Goal: Transaction & Acquisition: Obtain resource

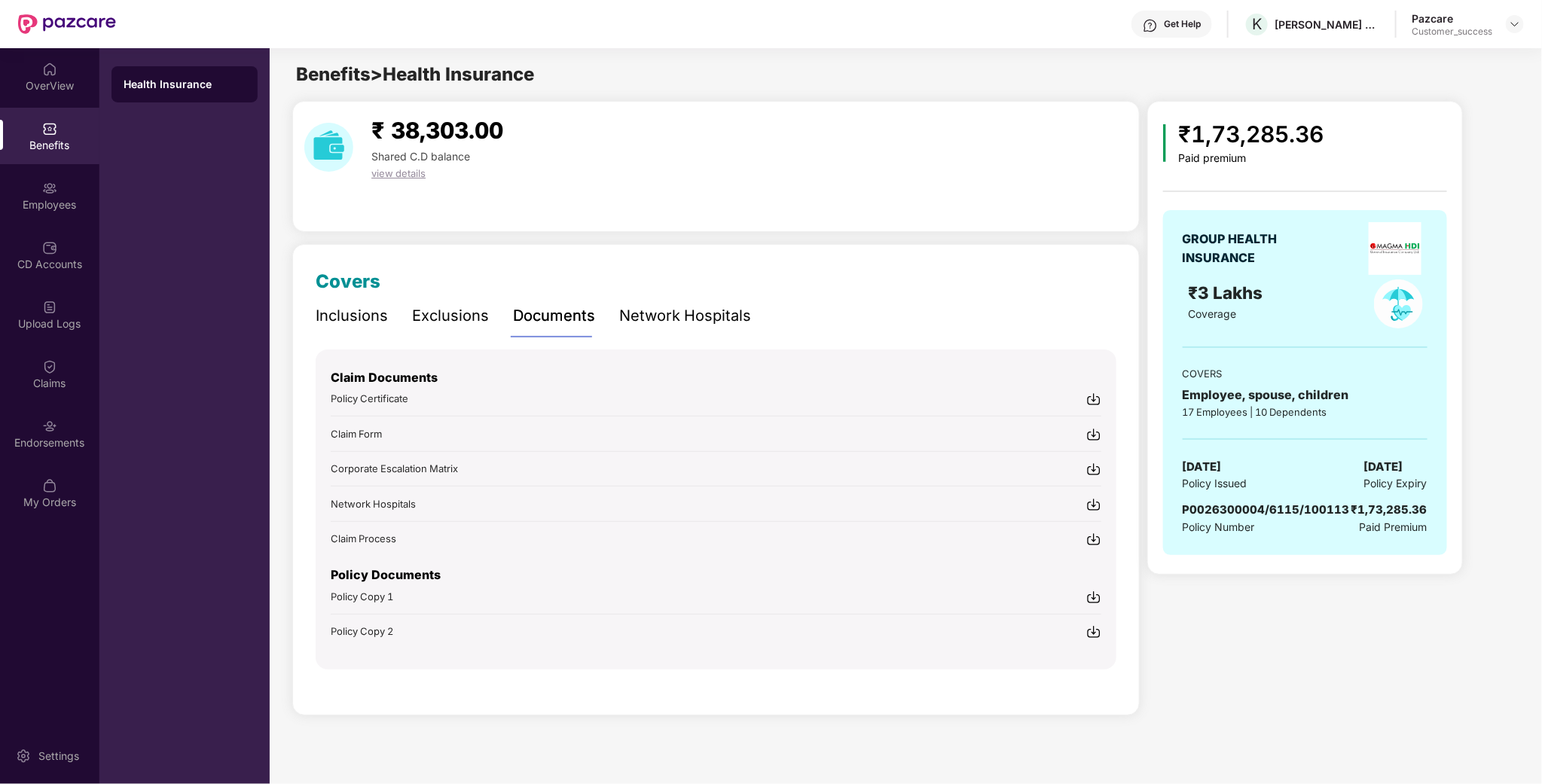
click at [1507, 15] on div at bounding box center [1515, 24] width 18 height 18
click at [1513, 23] on img at bounding box center [1514, 24] width 12 height 12
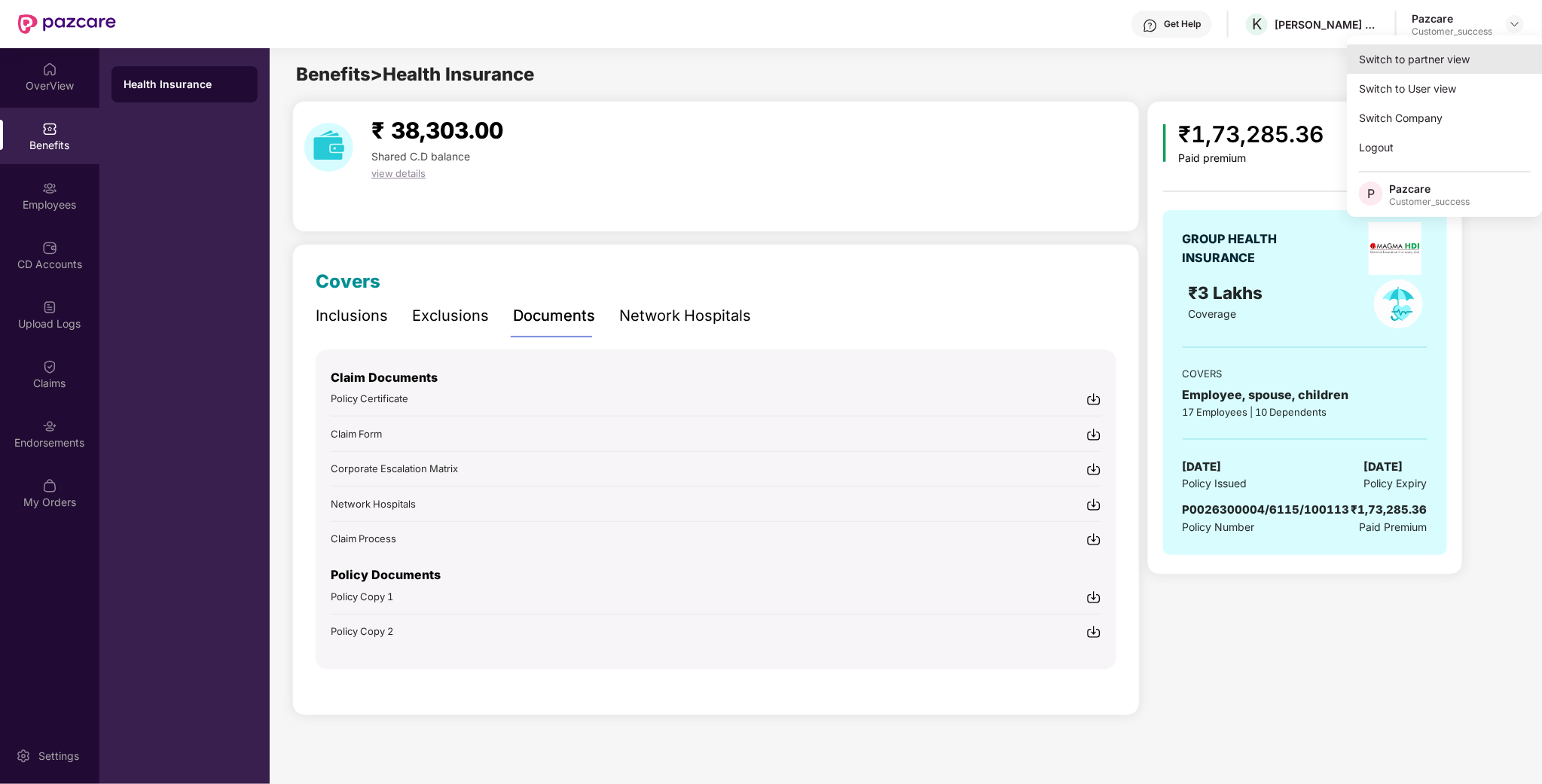
click at [1420, 56] on div "Switch to partner view" at bounding box center [1444, 59] width 196 height 29
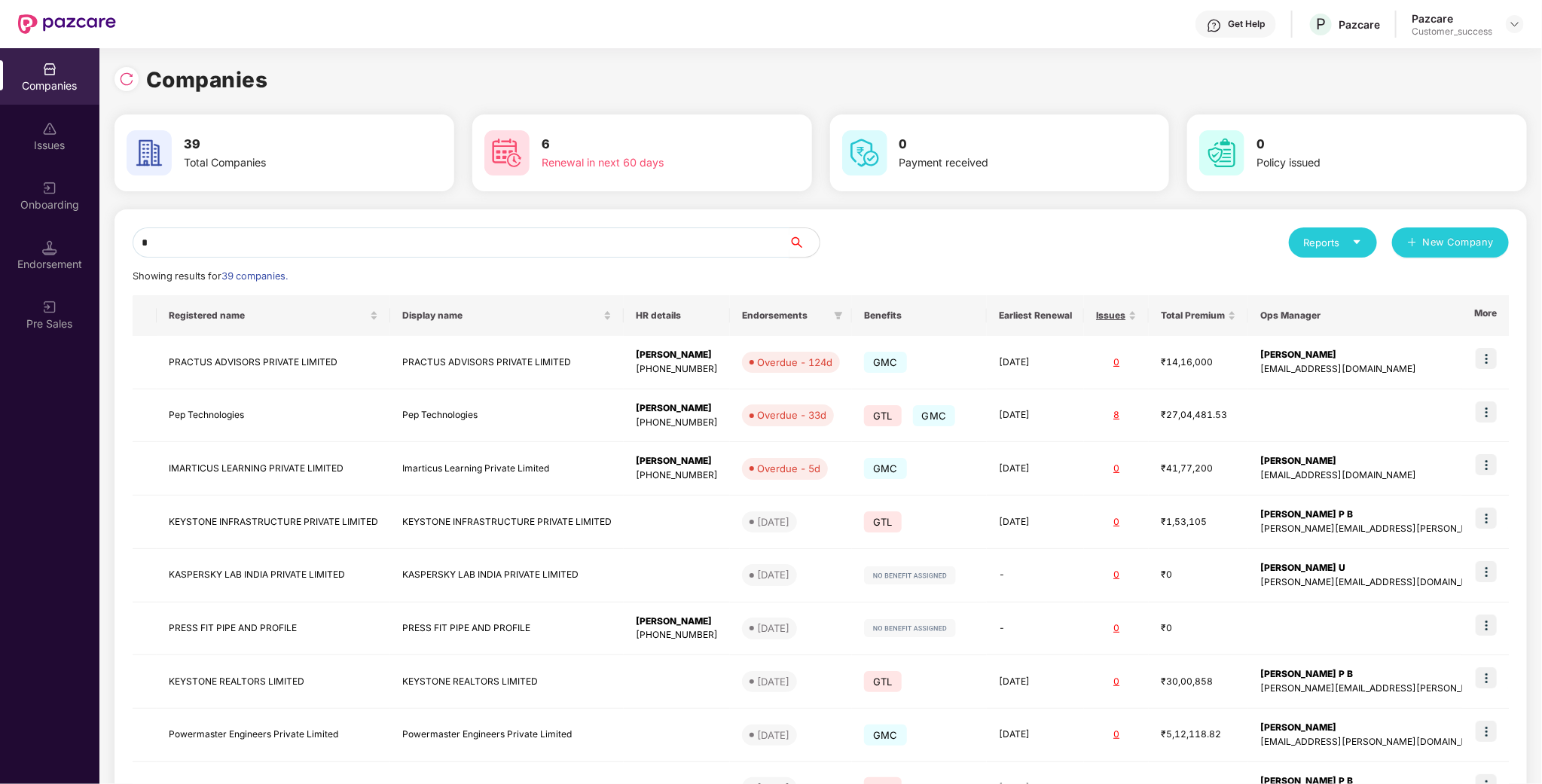
click at [379, 231] on input "*" at bounding box center [461, 242] width 657 height 30
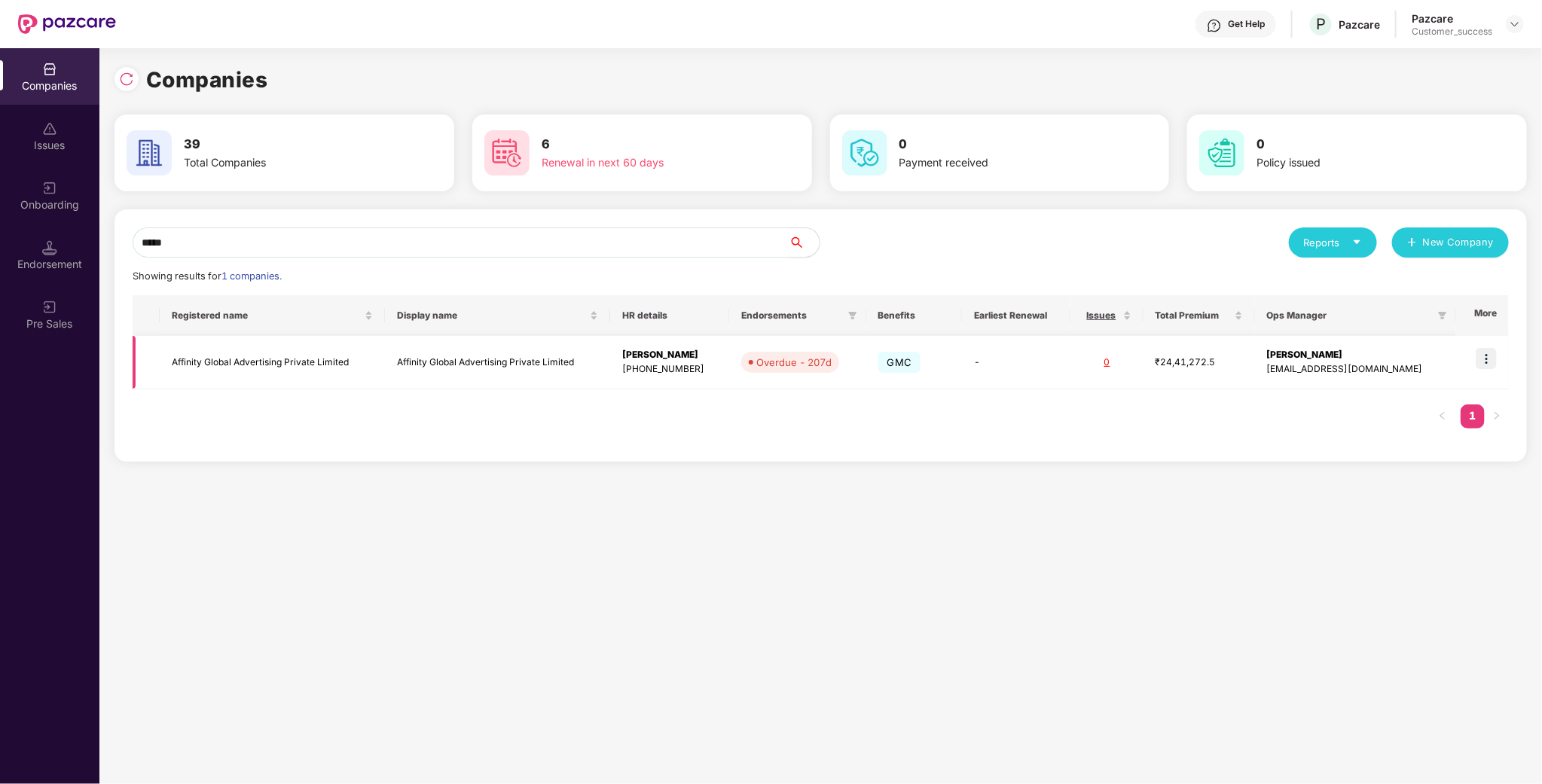
type input "*****"
click at [1487, 357] on img at bounding box center [1487, 358] width 21 height 21
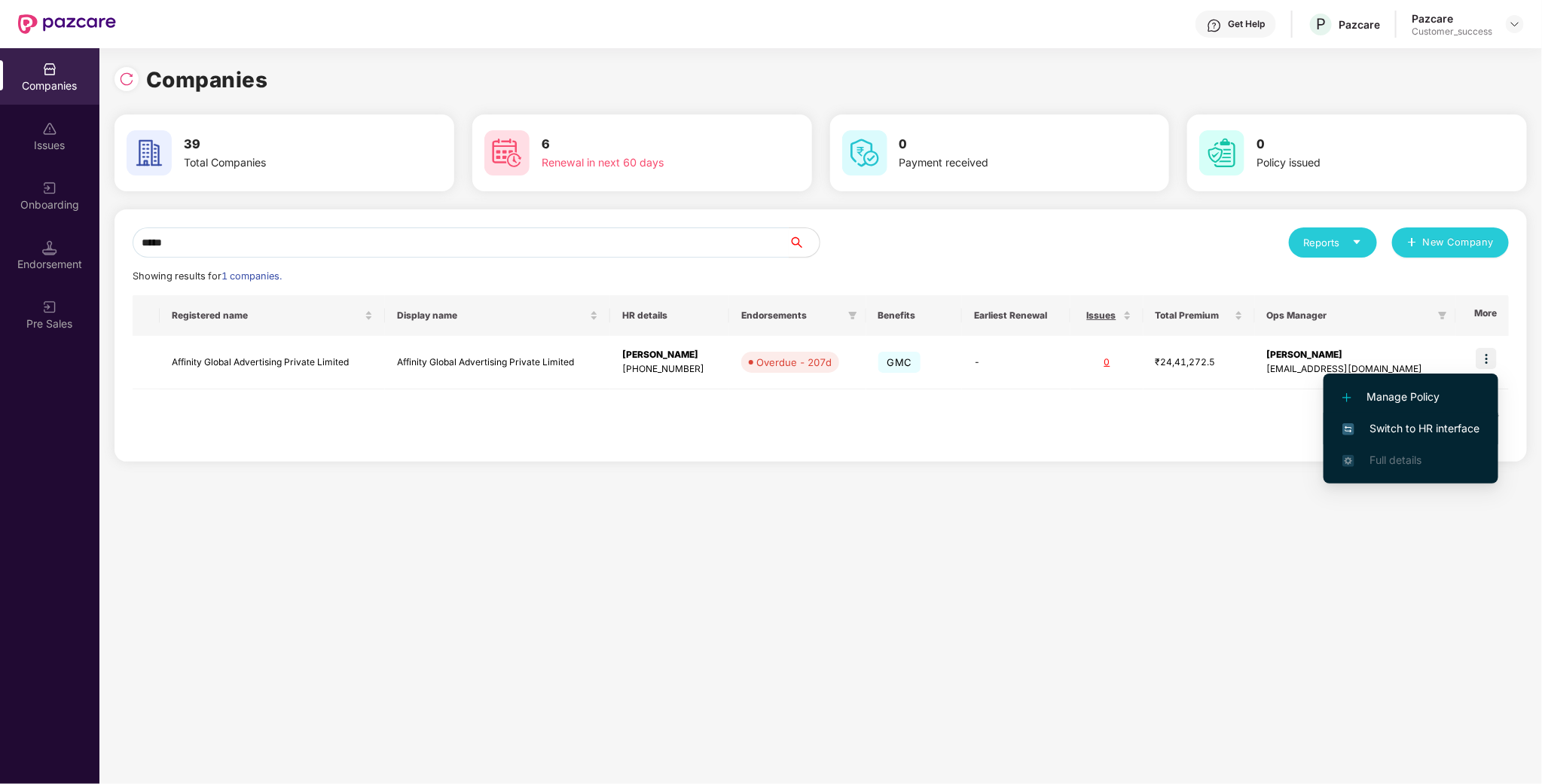
click at [1384, 434] on span "Switch to HR interface" at bounding box center [1411, 428] width 137 height 16
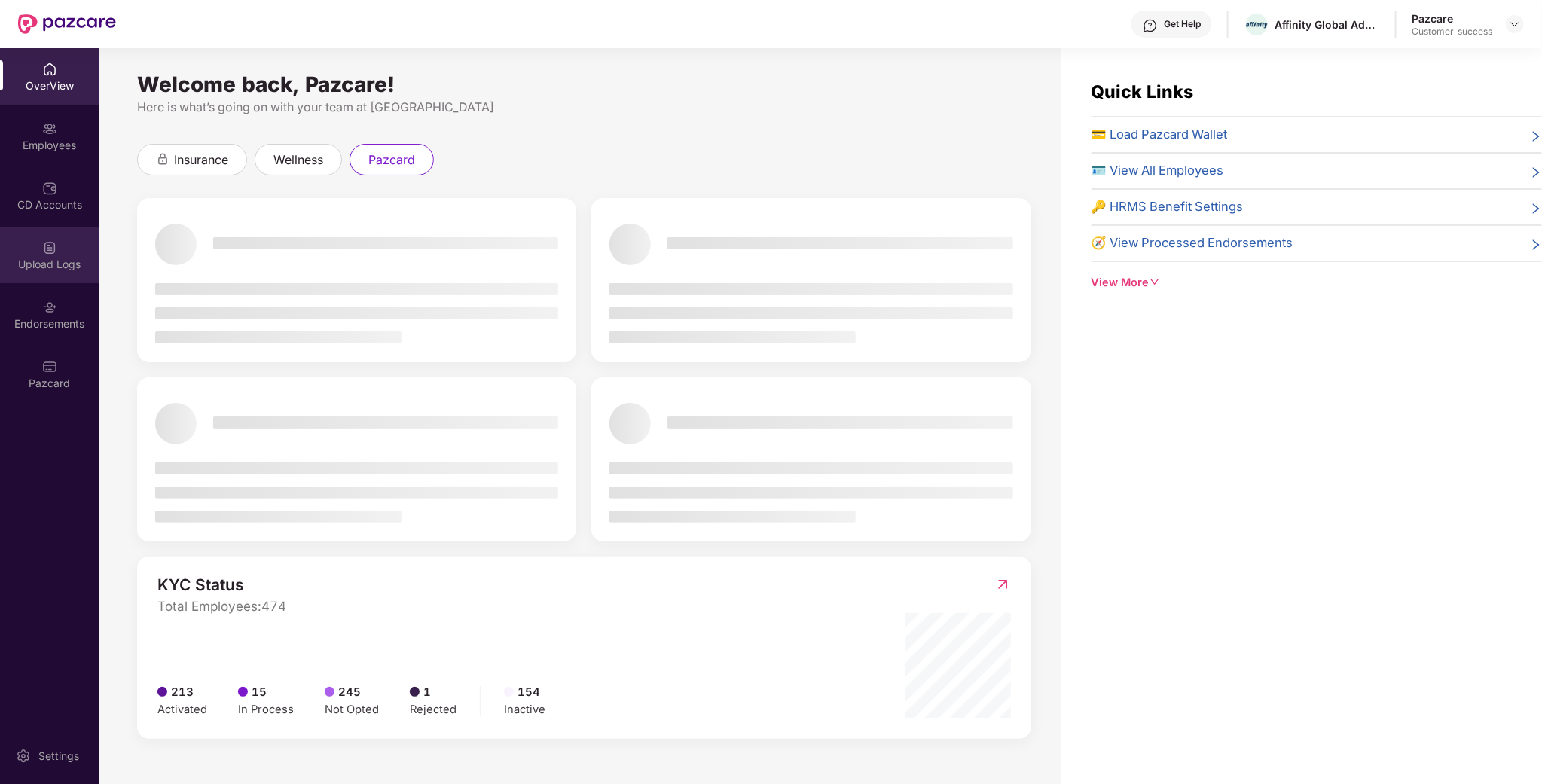
click at [66, 278] on div "Upload Logs" at bounding box center [50, 255] width 99 height 56
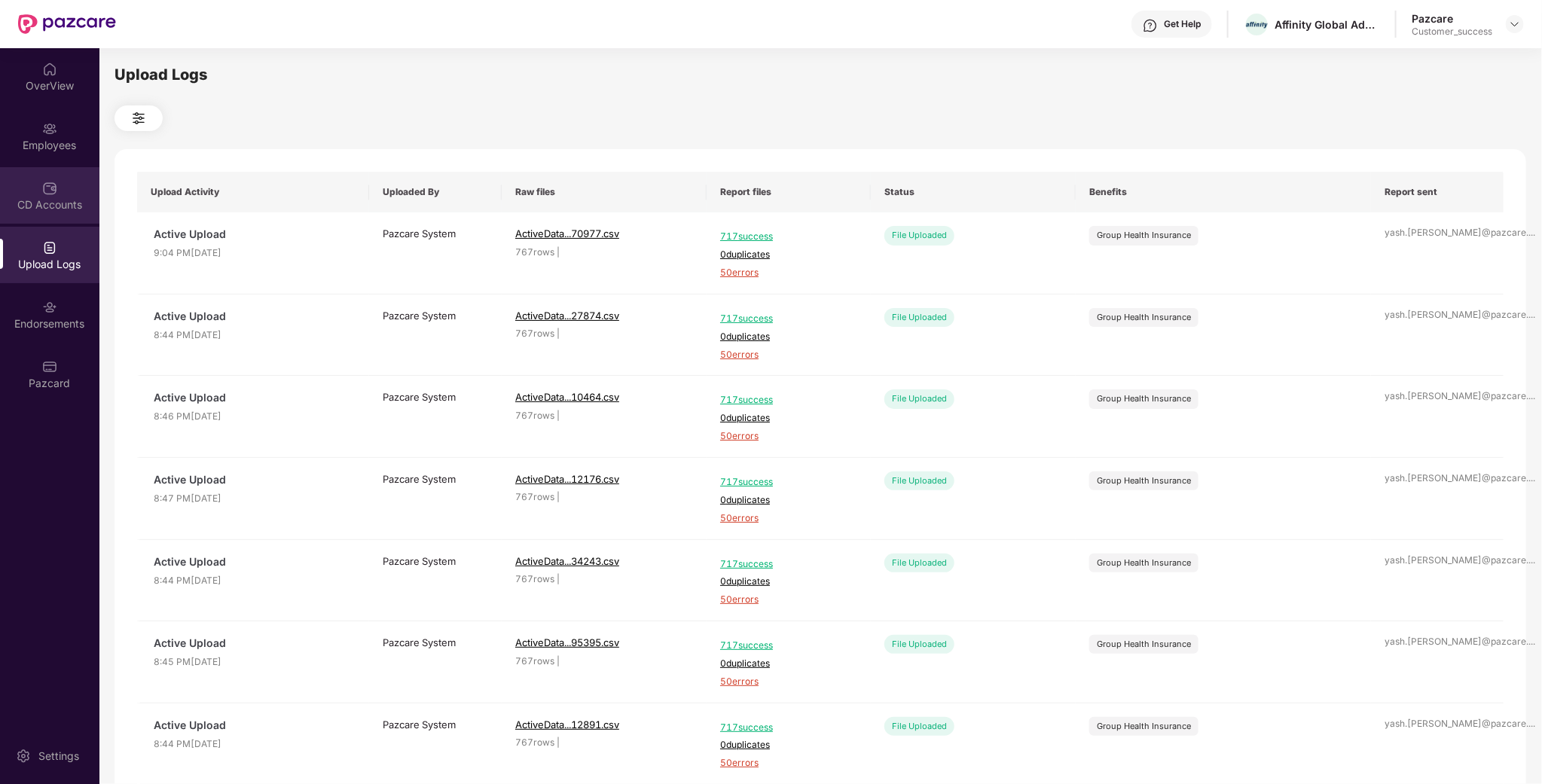
click at [57, 187] on div "CD Accounts" at bounding box center [50, 195] width 99 height 56
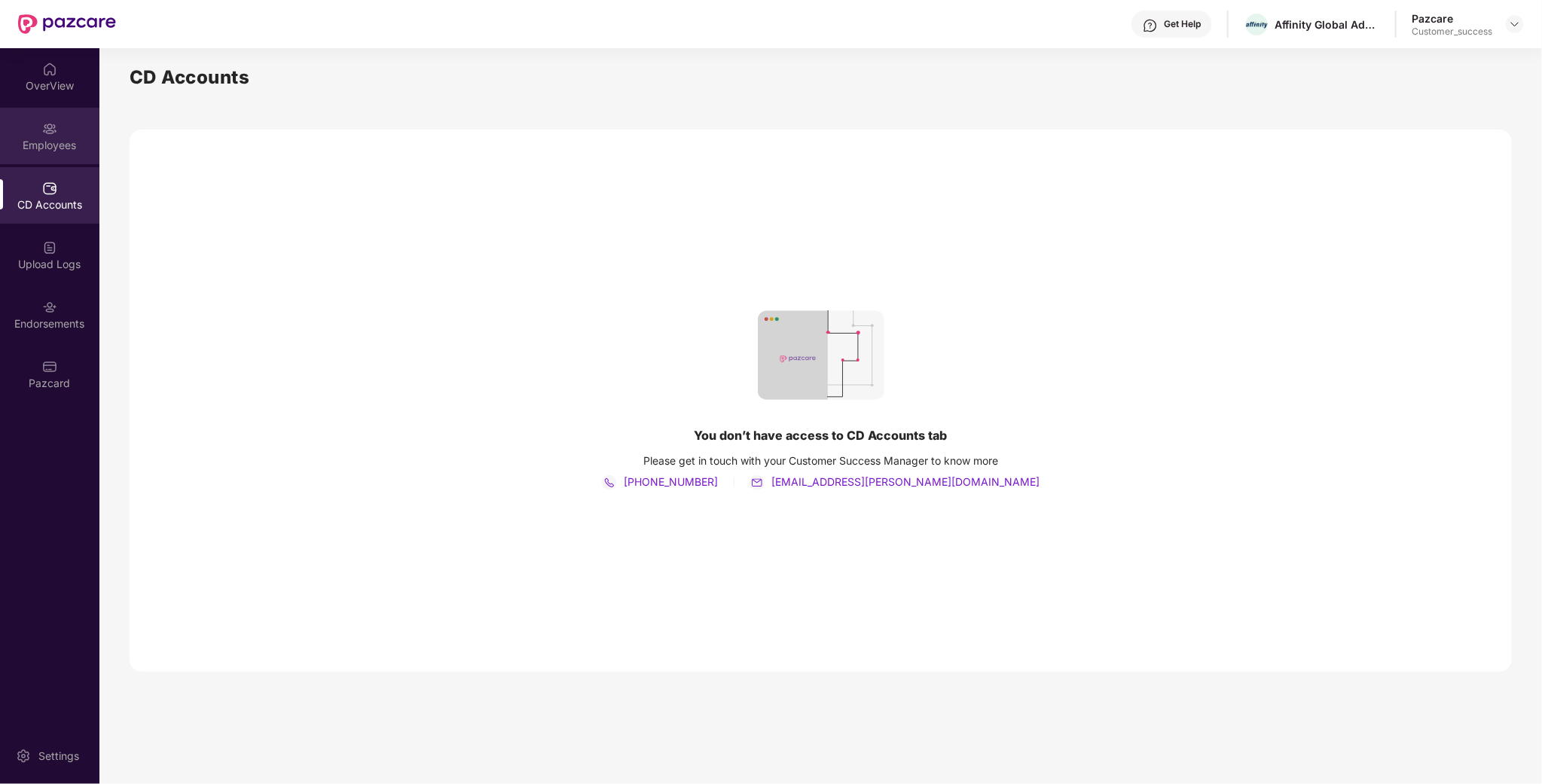
click at [56, 132] on img at bounding box center [50, 129] width 15 height 15
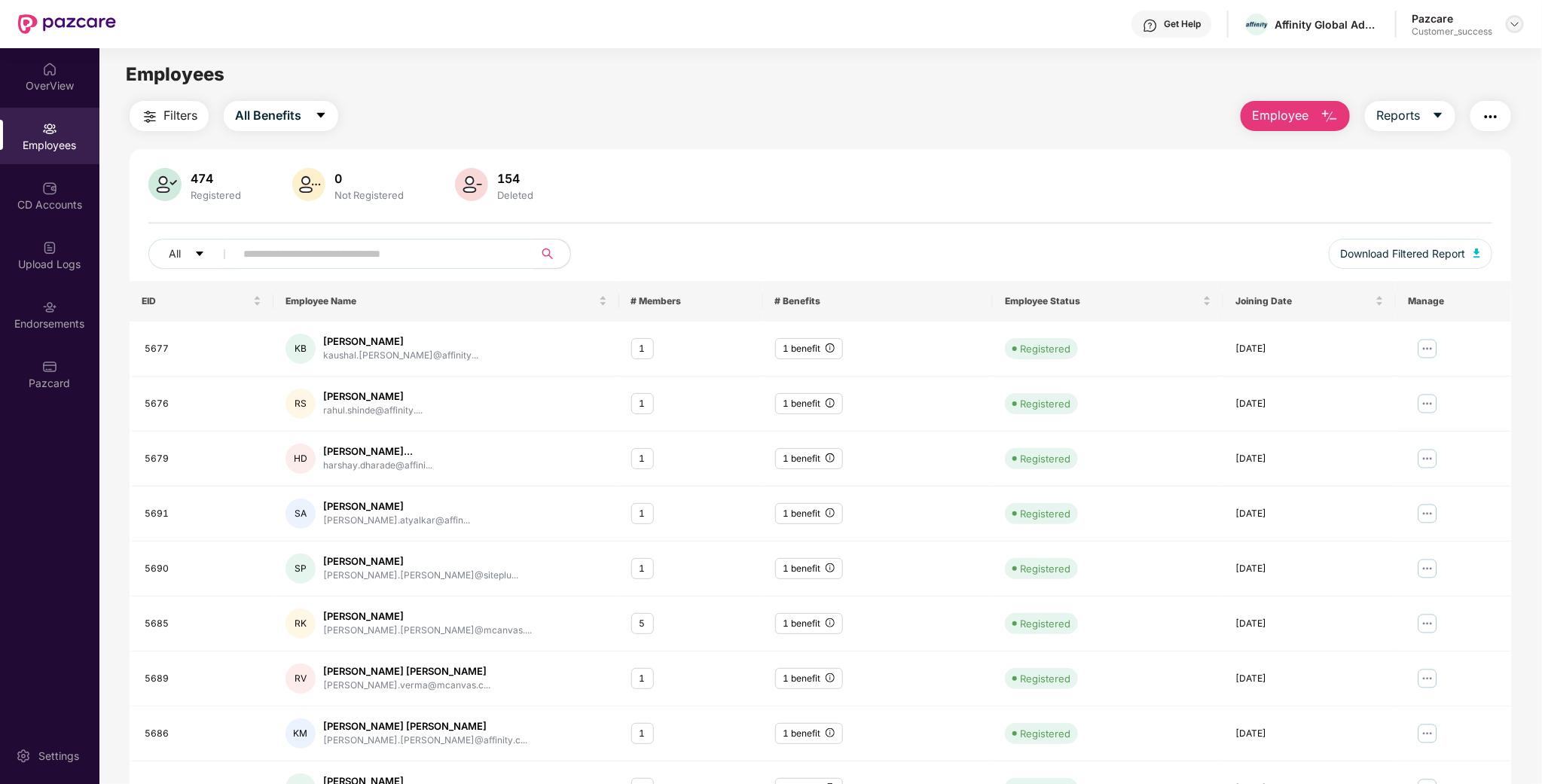
click at [1515, 27] on img at bounding box center [1514, 24] width 12 height 12
click at [1406, 53] on div "Switch to partner view" at bounding box center [1444, 59] width 196 height 29
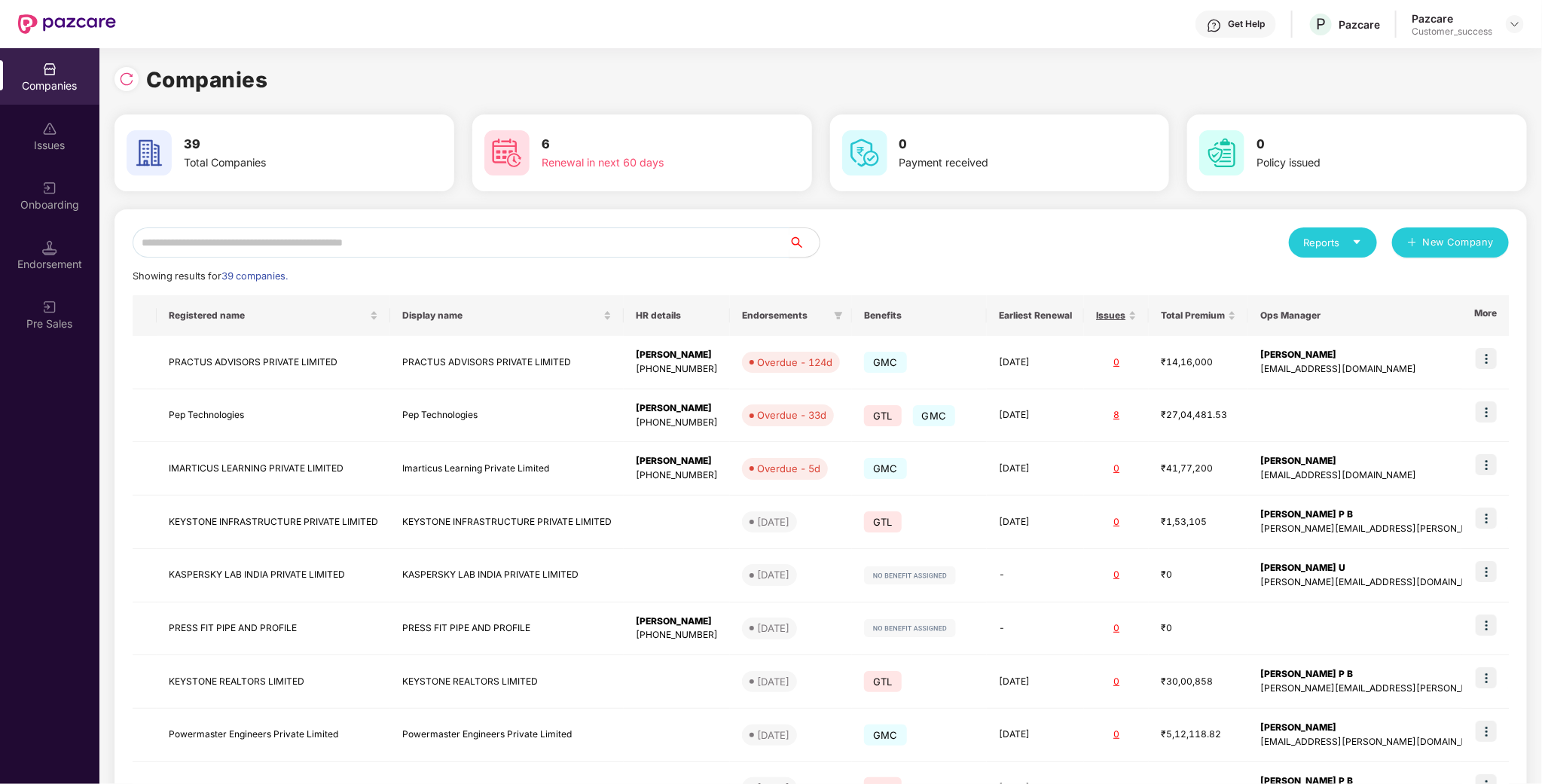
click at [380, 245] on input "text" at bounding box center [461, 242] width 657 height 30
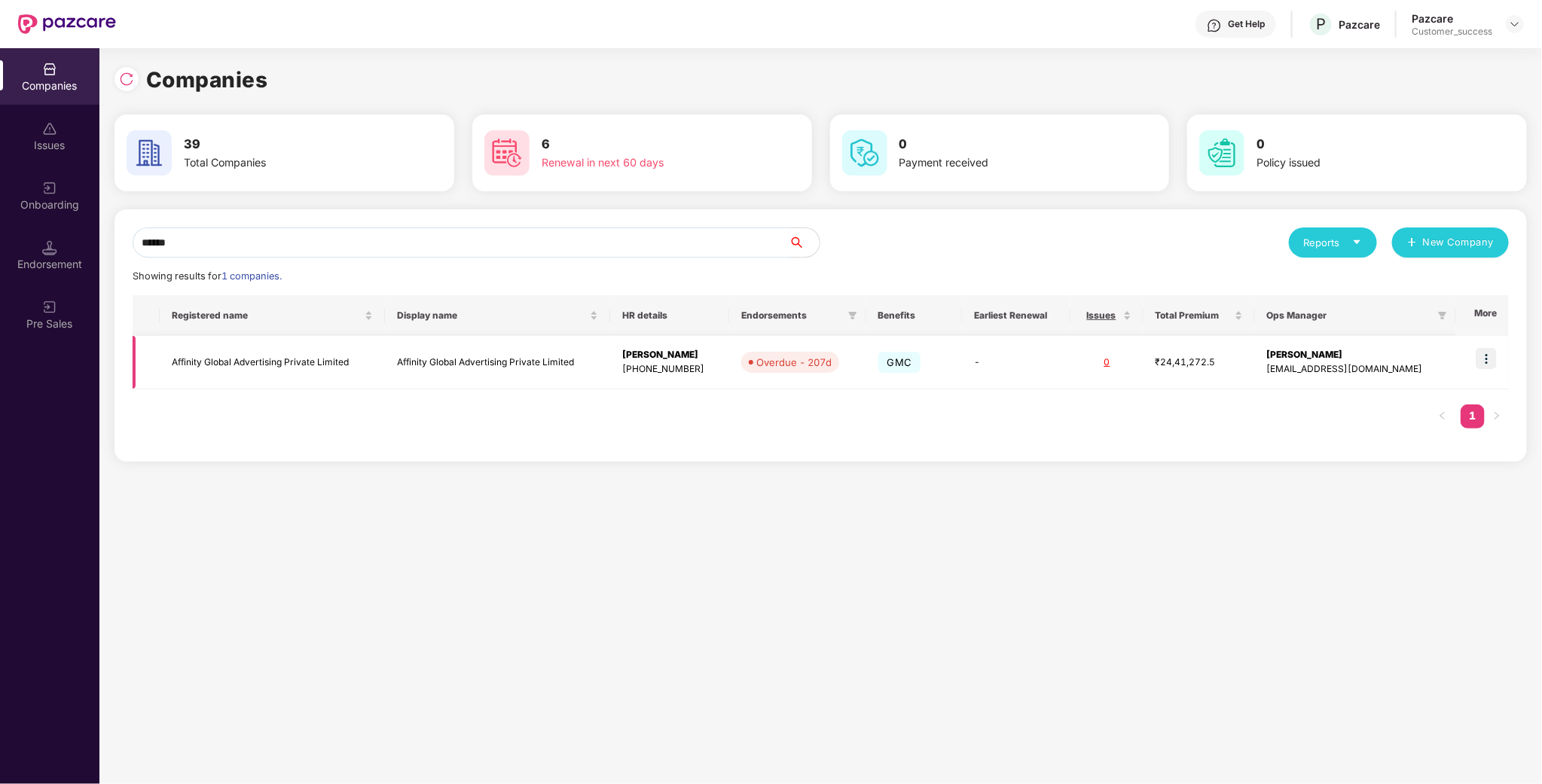
scroll to position [0, 1]
type input "******"
click at [1487, 365] on img at bounding box center [1487, 358] width 21 height 21
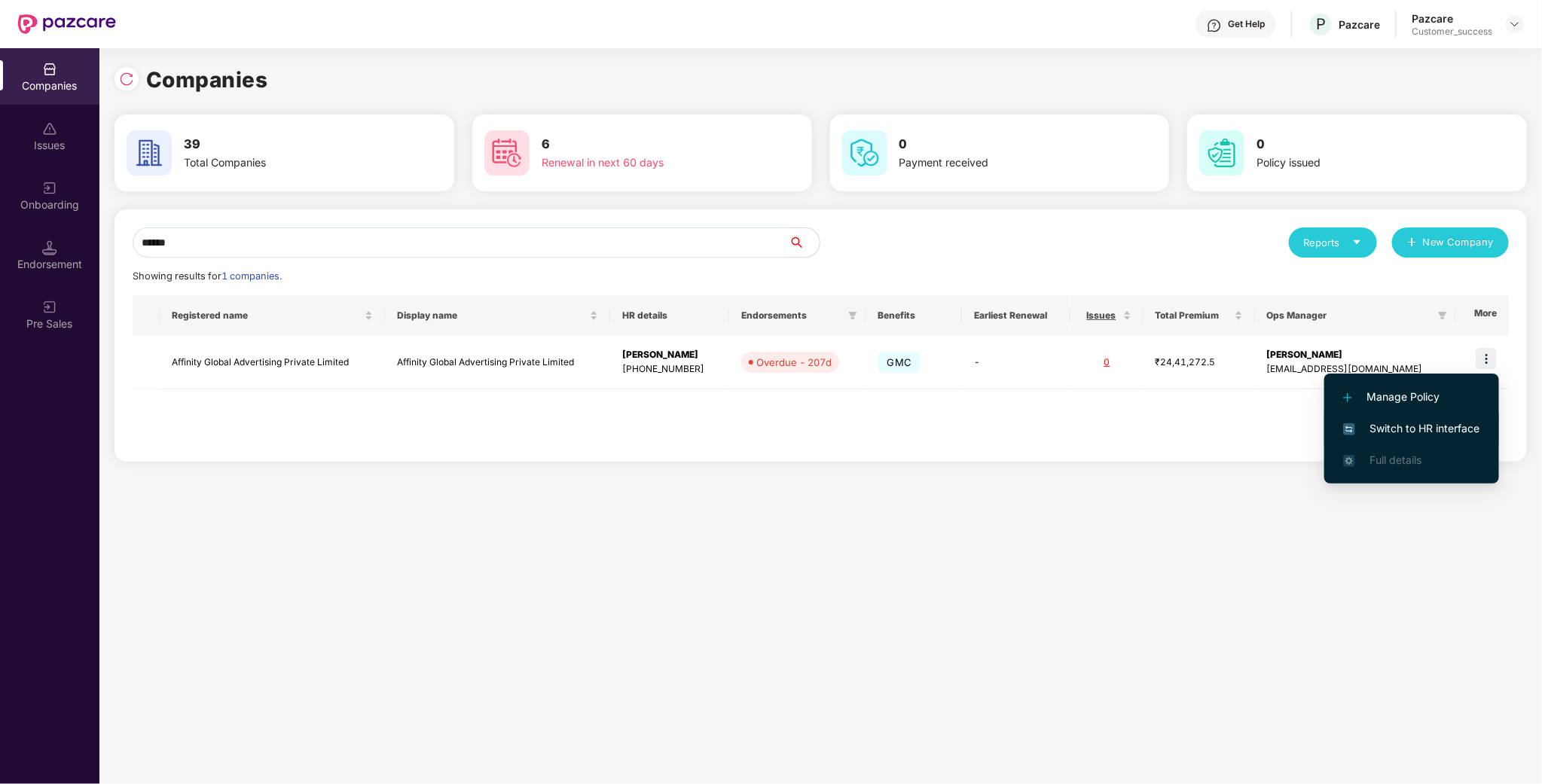
click at [1388, 423] on span "Switch to HR interface" at bounding box center [1412, 428] width 137 height 16
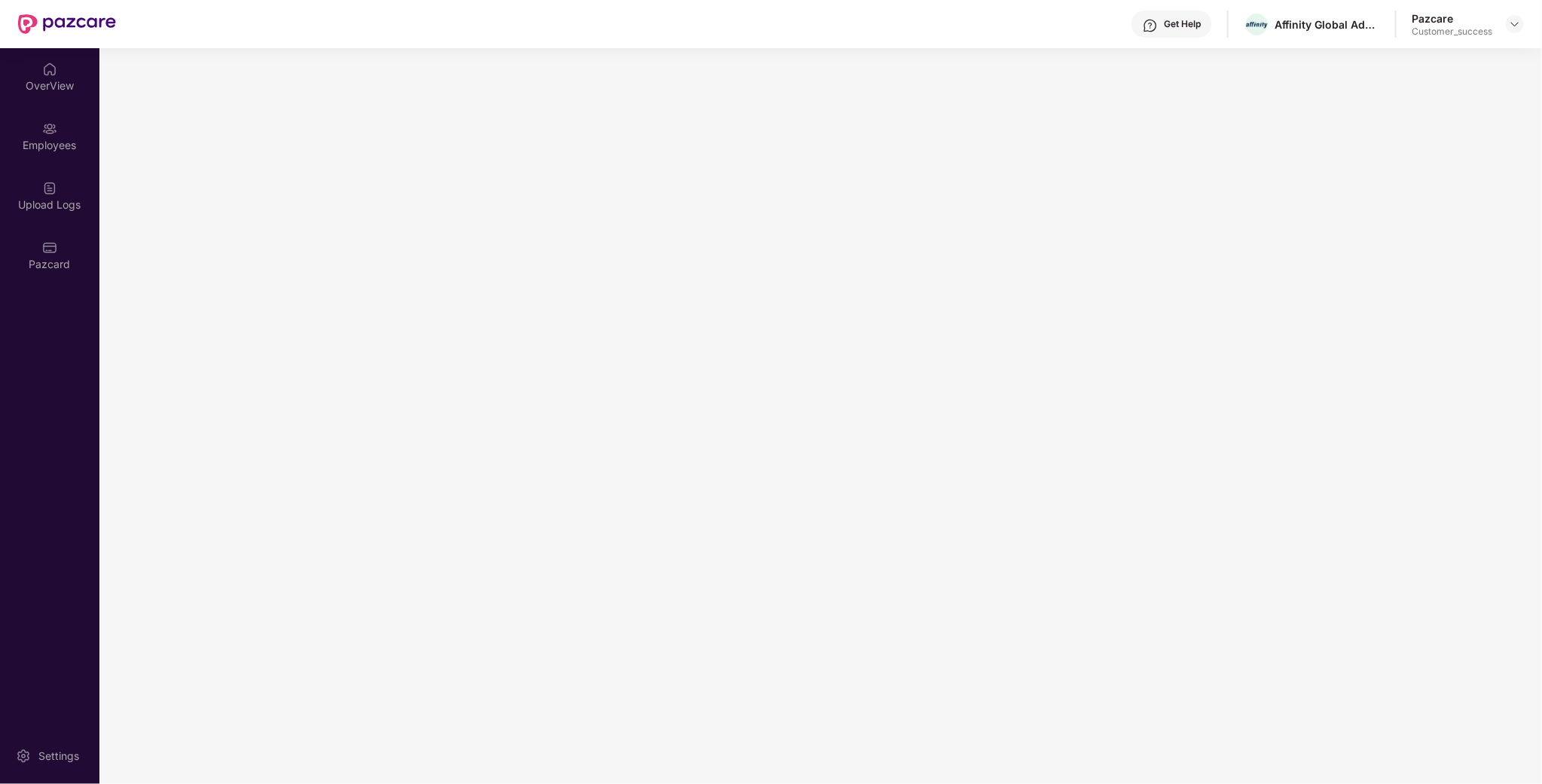
scroll to position [0, 0]
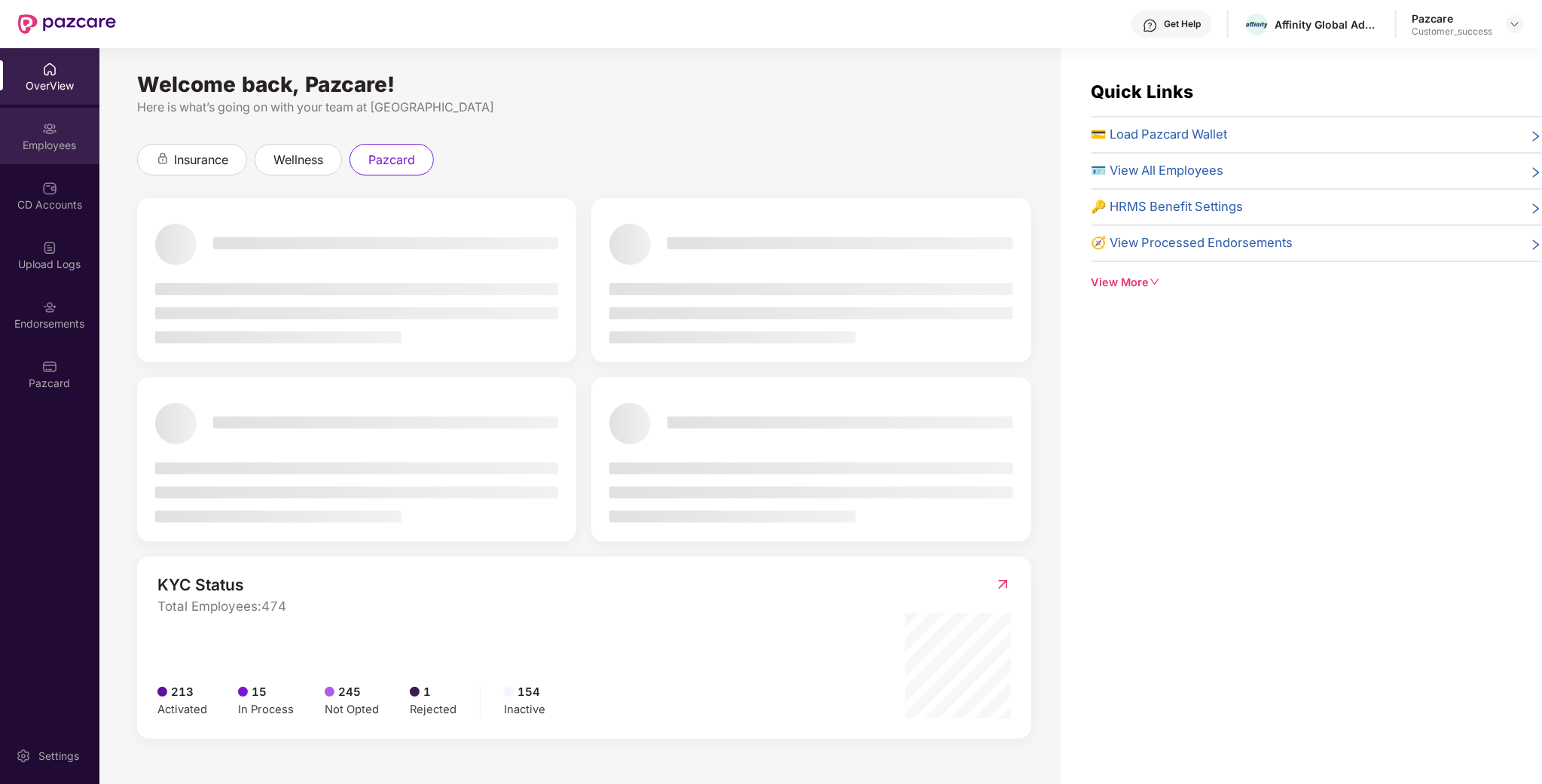
click at [56, 142] on div "Employees" at bounding box center [50, 145] width 99 height 15
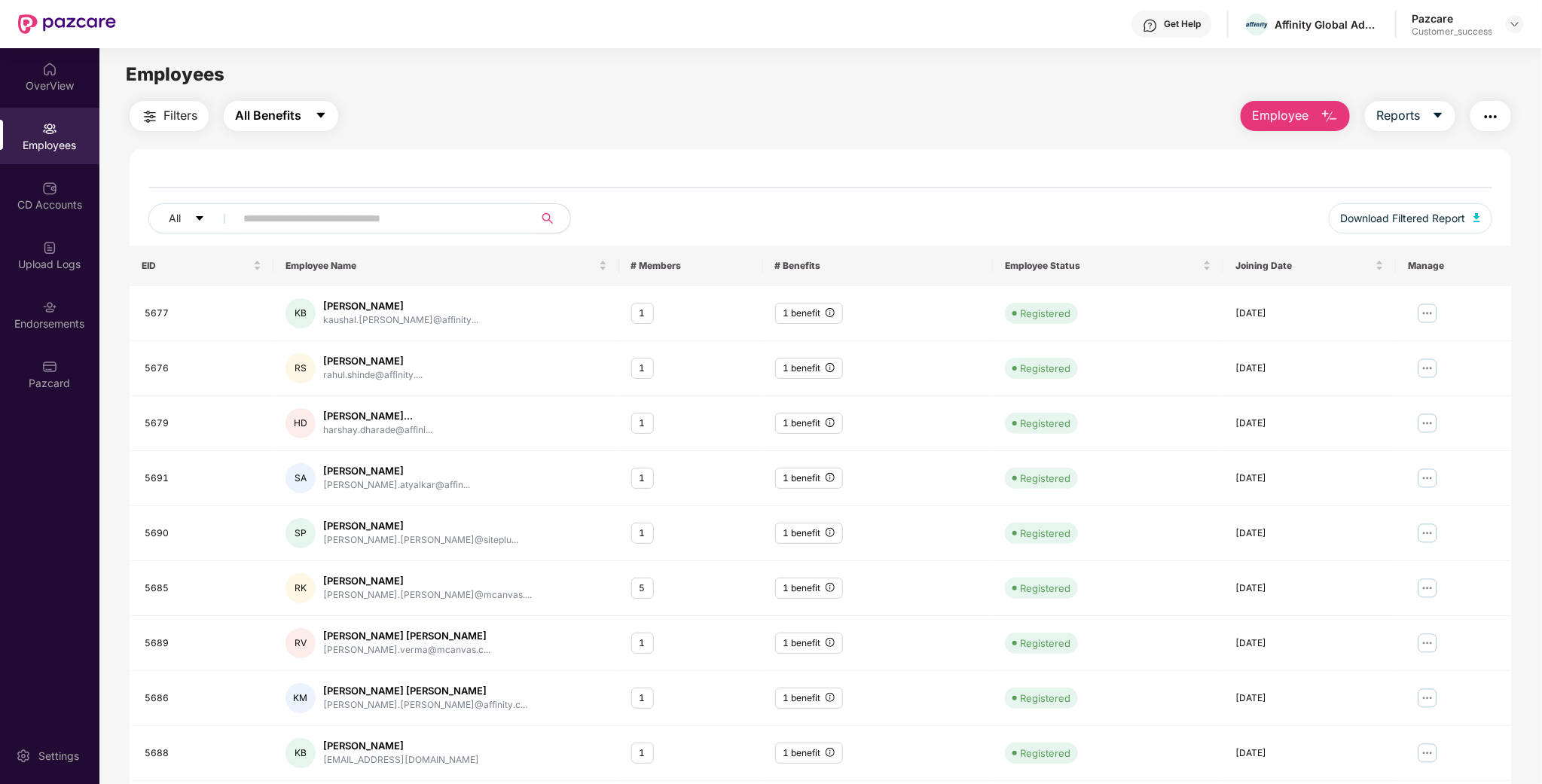
click at [301, 117] on span "All Benefits" at bounding box center [268, 115] width 66 height 19
click at [1426, 318] on img at bounding box center [1428, 313] width 24 height 24
click at [1521, 27] on img at bounding box center [1514, 24] width 12 height 12
click at [1417, 66] on div "Switch to partner view" at bounding box center [1444, 59] width 196 height 29
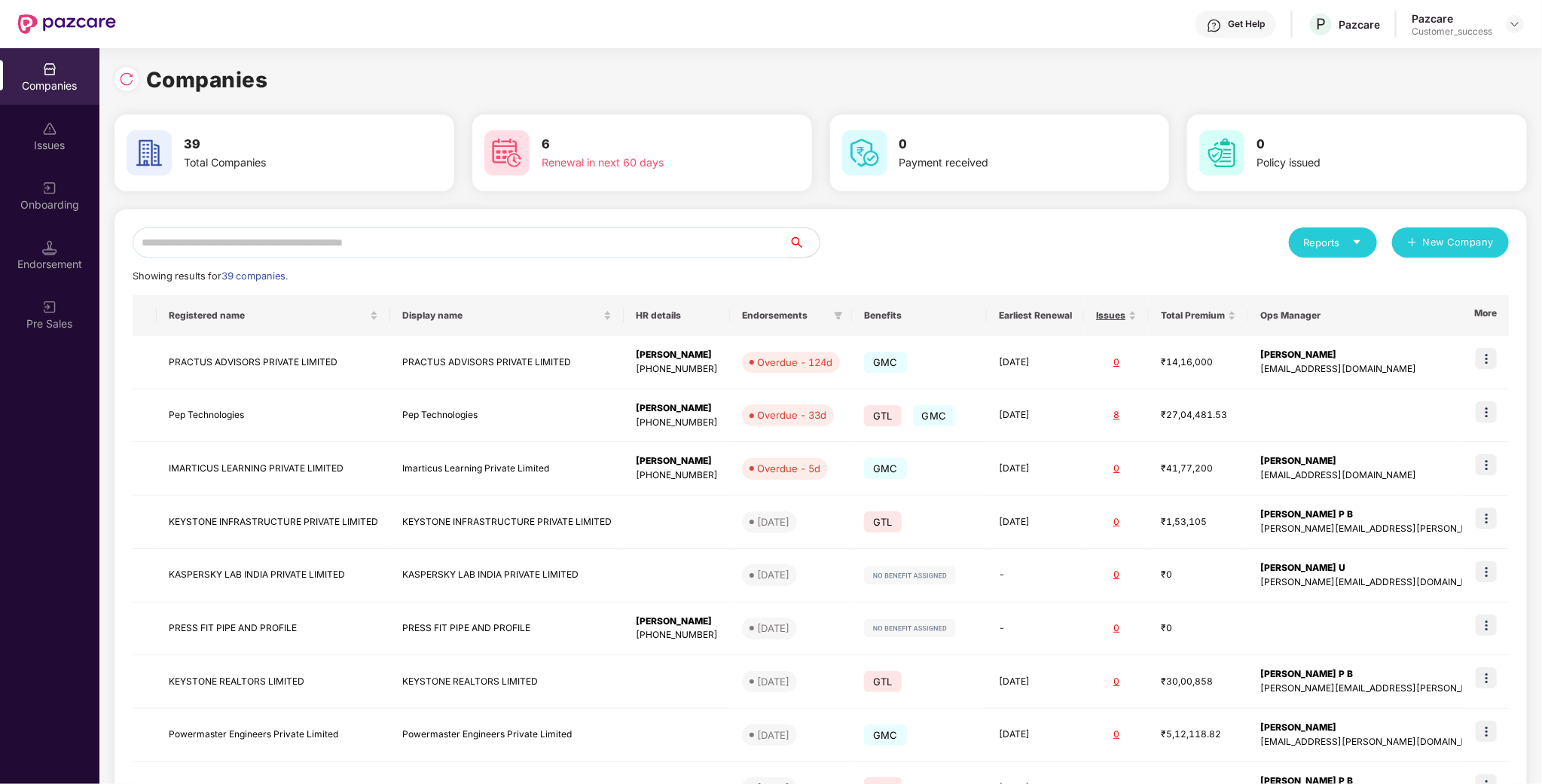
click at [393, 245] on input "text" at bounding box center [461, 242] width 657 height 30
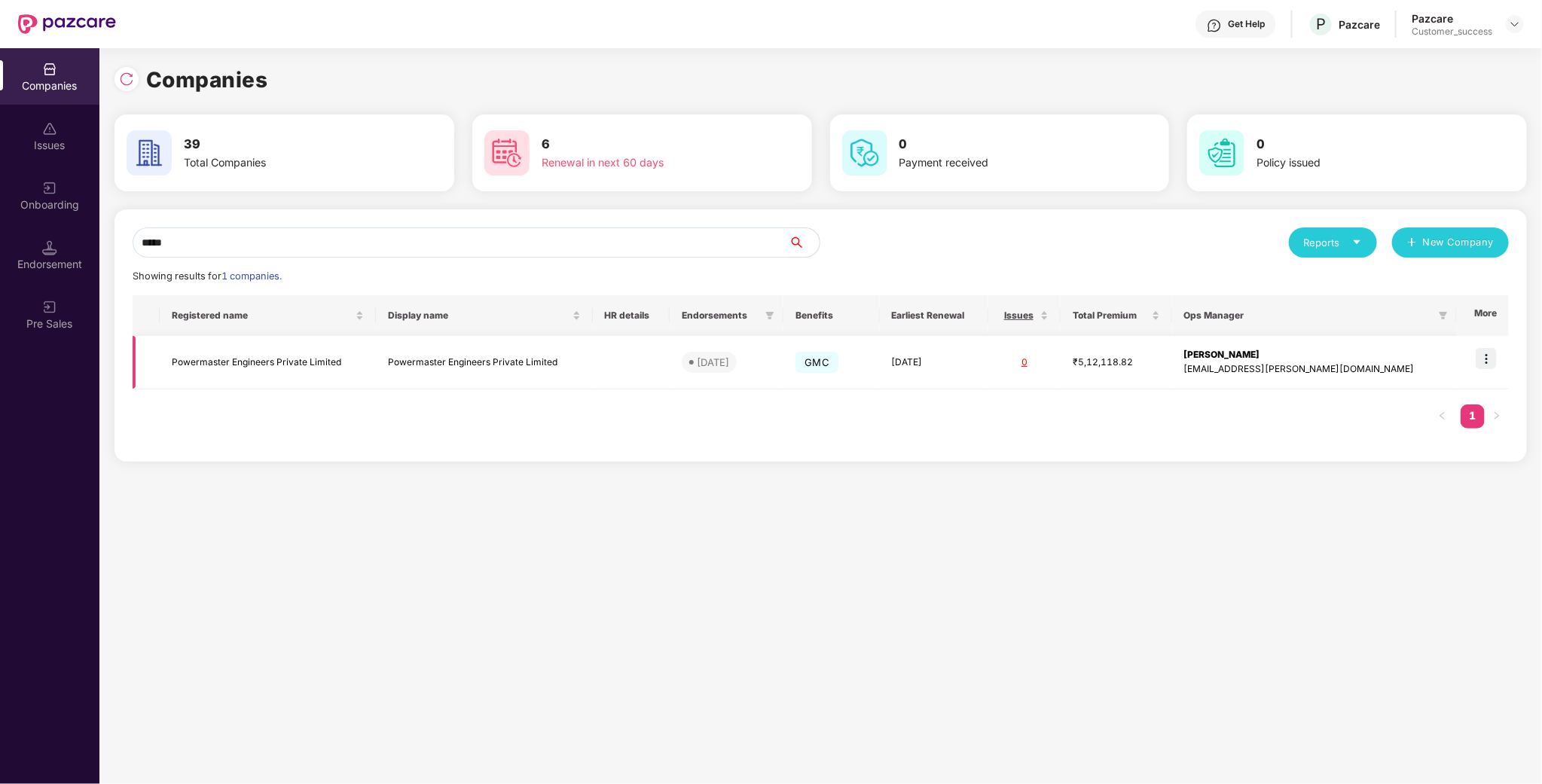
type input "*****"
click at [276, 357] on td "Powermaster Engineers Private Limited" at bounding box center [268, 363] width 217 height 54
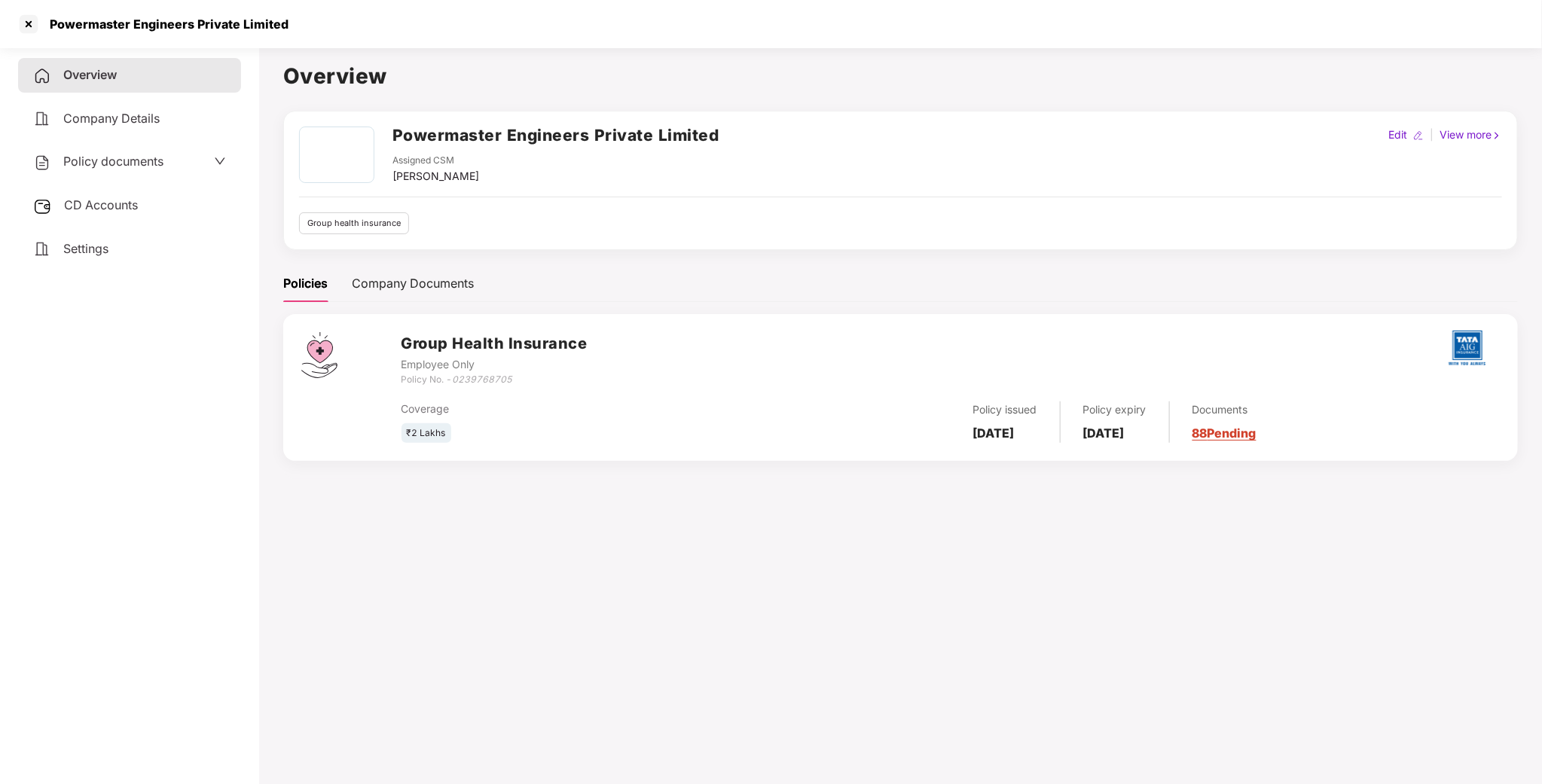
click at [143, 155] on span "Policy documents" at bounding box center [113, 161] width 100 height 15
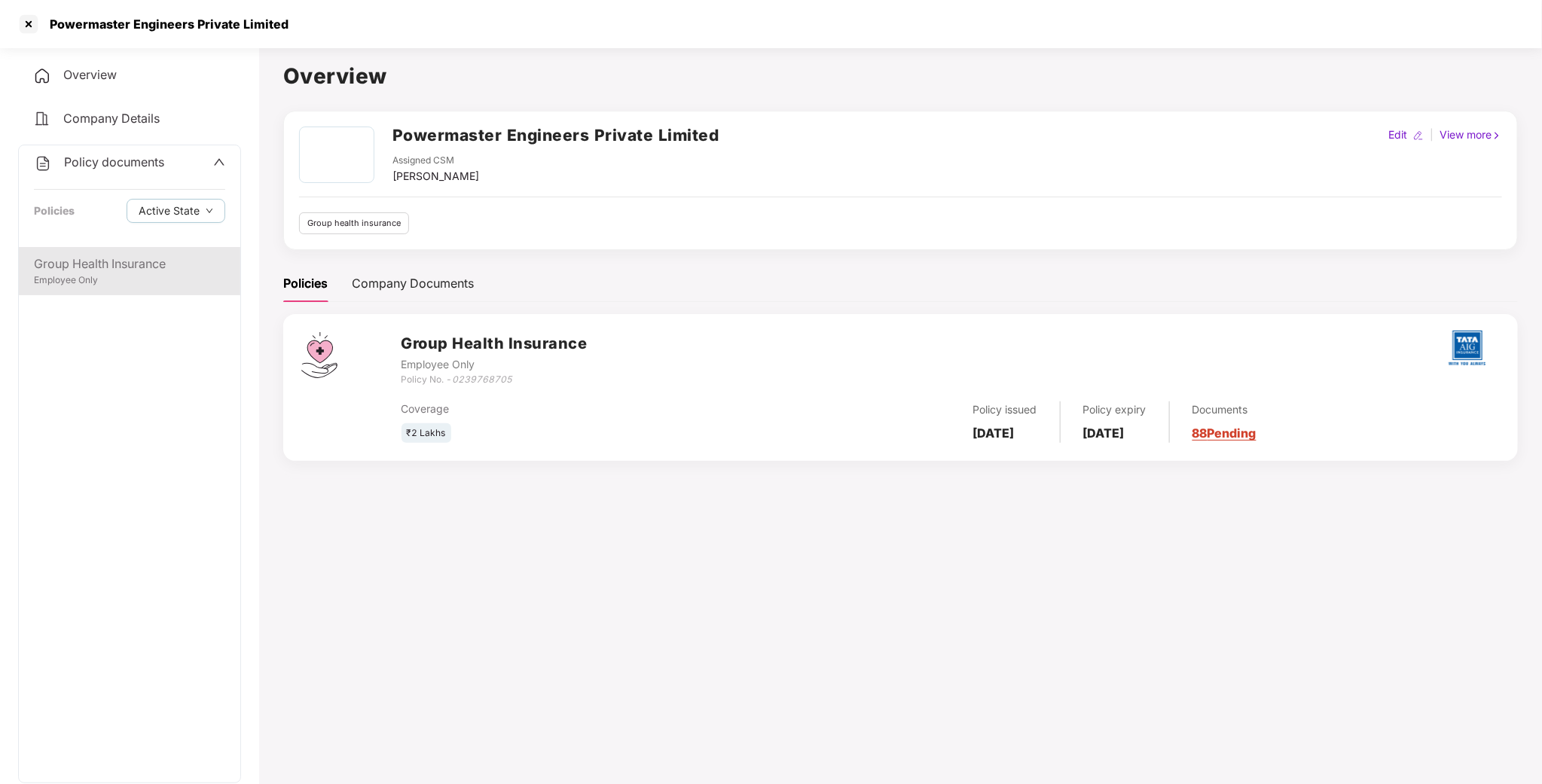
click at [76, 276] on div "Employee Only" at bounding box center [129, 281] width 191 height 15
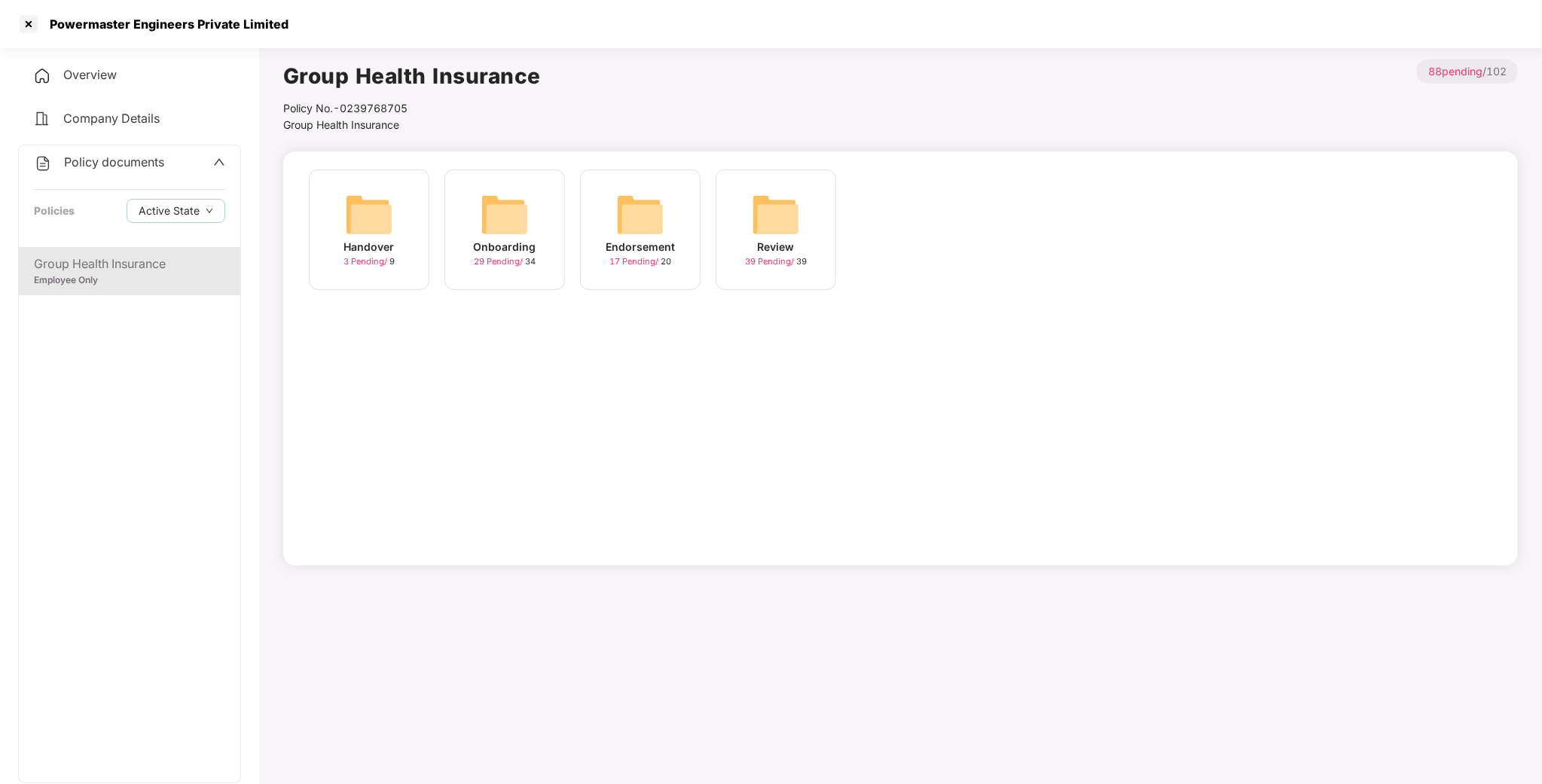
click at [527, 217] on img at bounding box center [504, 214] width 48 height 48
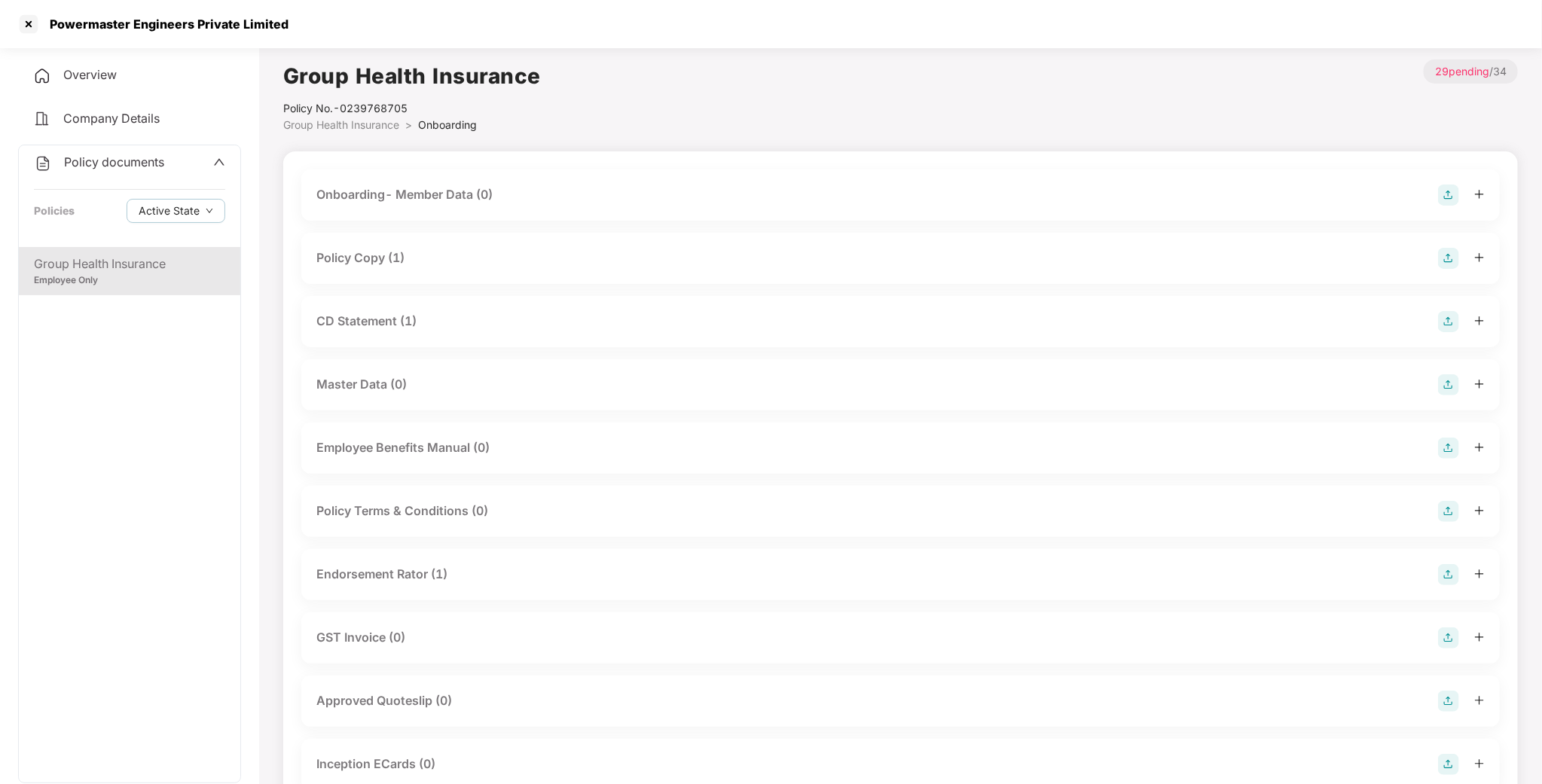
click at [383, 248] on div "Policy Copy (1)" at bounding box center [361, 257] width 88 height 19
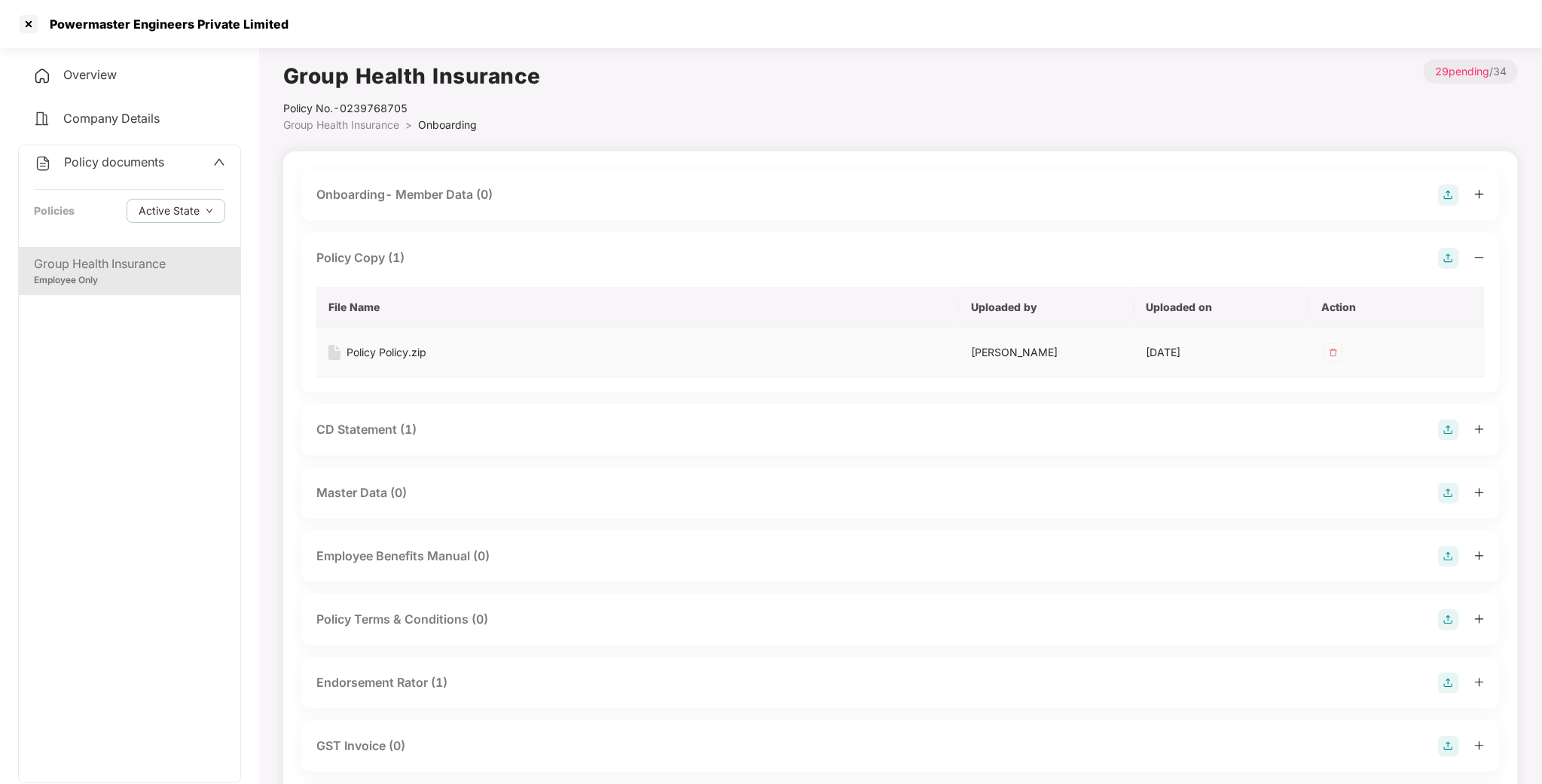
click at [375, 350] on div "Policy Policy.zip" at bounding box center [387, 353] width 80 height 16
click at [28, 25] on div at bounding box center [28, 24] width 24 height 24
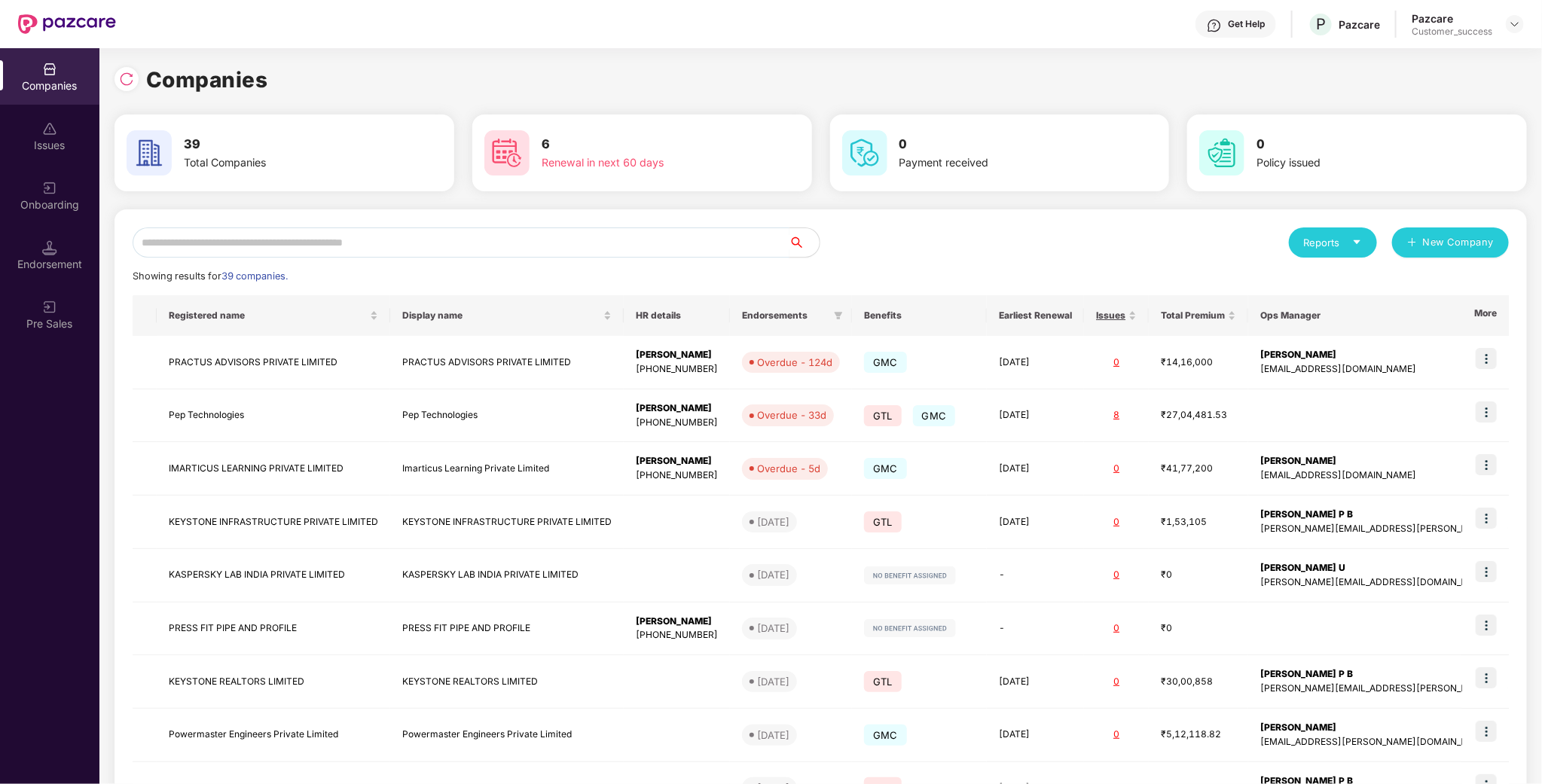
click at [229, 252] on input "text" at bounding box center [461, 242] width 657 height 30
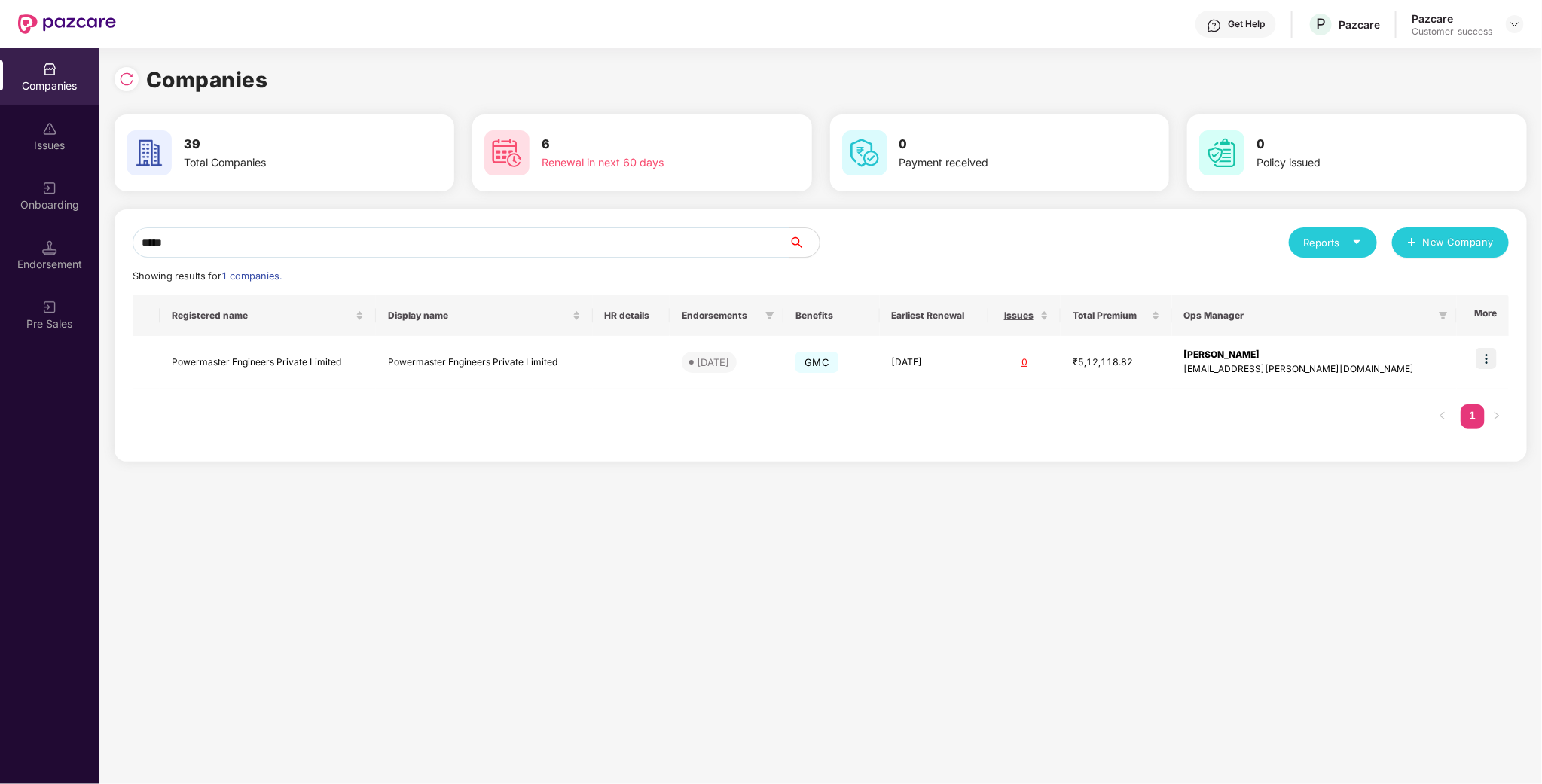
type input "*****"
